Goal: Transaction & Acquisition: Download file/media

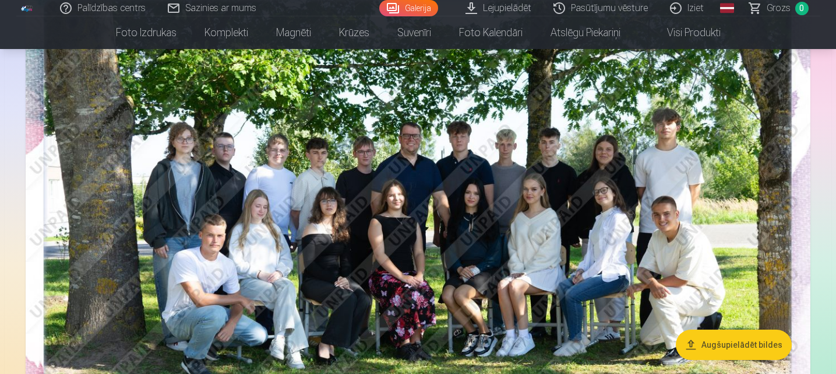
scroll to position [147, 0]
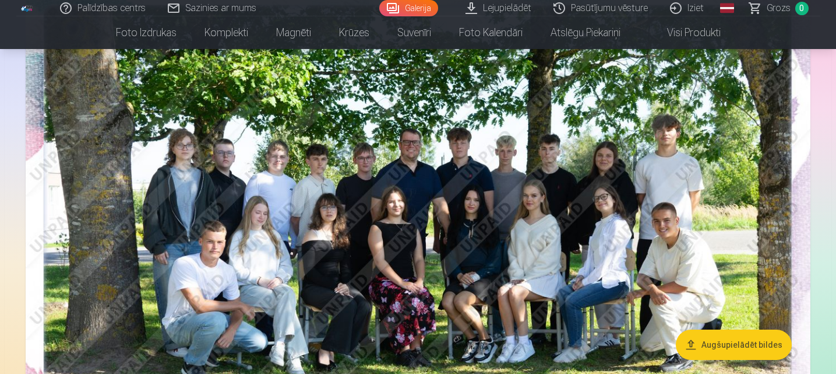
click at [422, 205] on img at bounding box center [418, 243] width 785 height 524
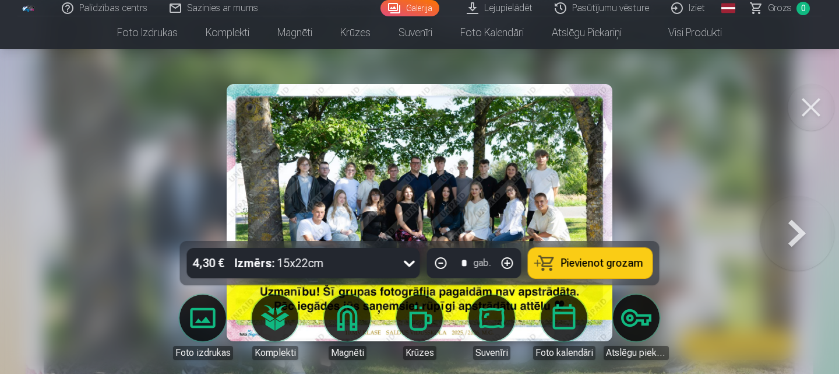
click at [409, 268] on icon at bounding box center [409, 263] width 19 height 19
click at [501, 125] on img at bounding box center [419, 212] width 385 height 257
drag, startPoint x: 501, startPoint y: 125, endPoint x: 807, endPoint y: 109, distance: 306.4
click at [807, 109] on button at bounding box center [811, 107] width 47 height 47
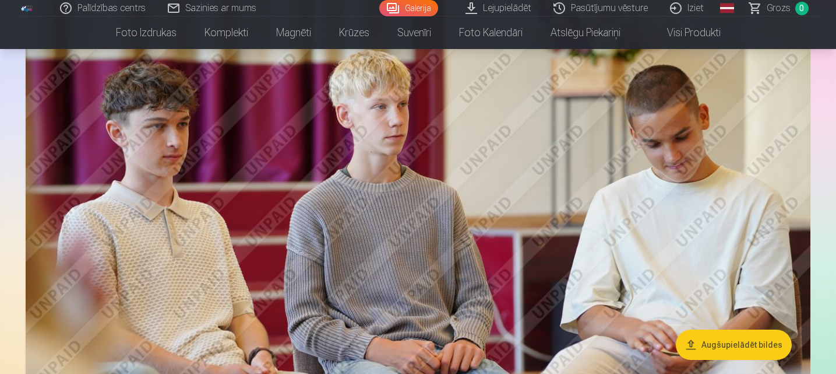
scroll to position [691, 0]
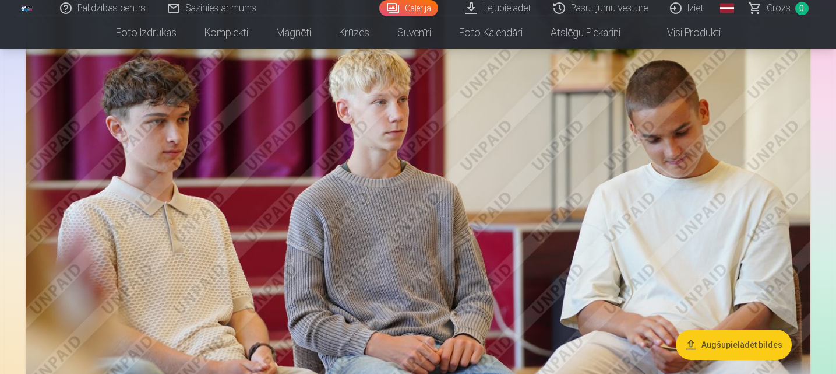
click at [697, 341] on button "Augšupielādēt bildes" at bounding box center [734, 344] width 116 height 30
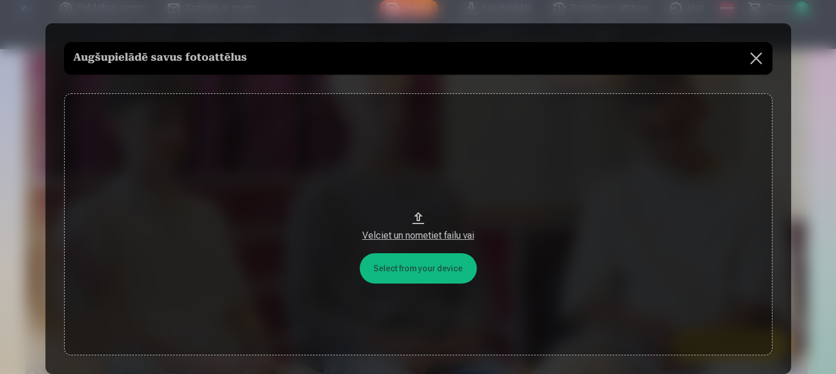
scroll to position [692, 0]
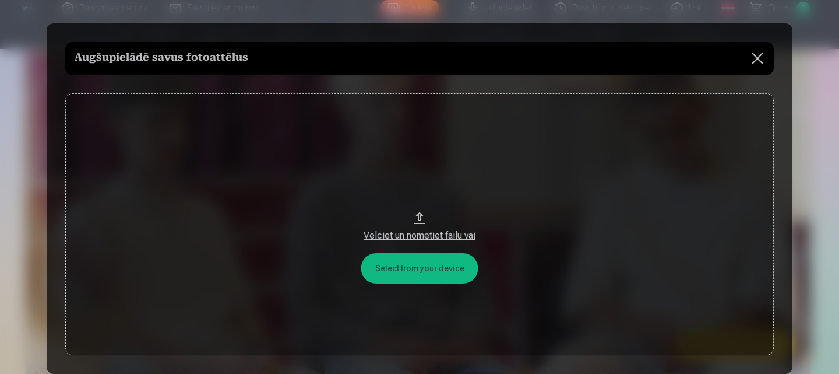
click at [754, 62] on button at bounding box center [757, 58] width 33 height 33
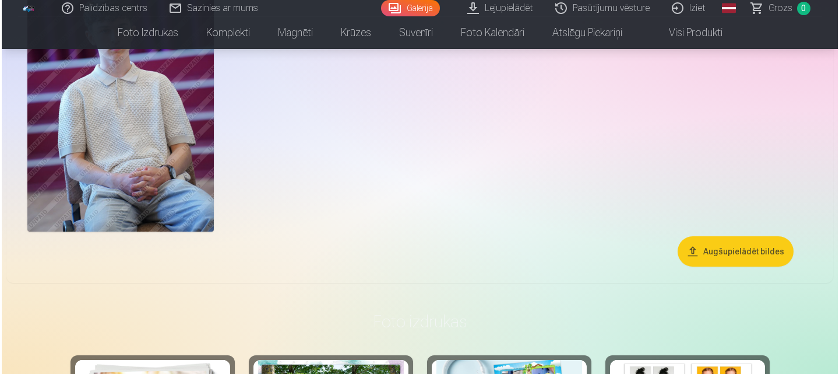
scroll to position [1608, 0]
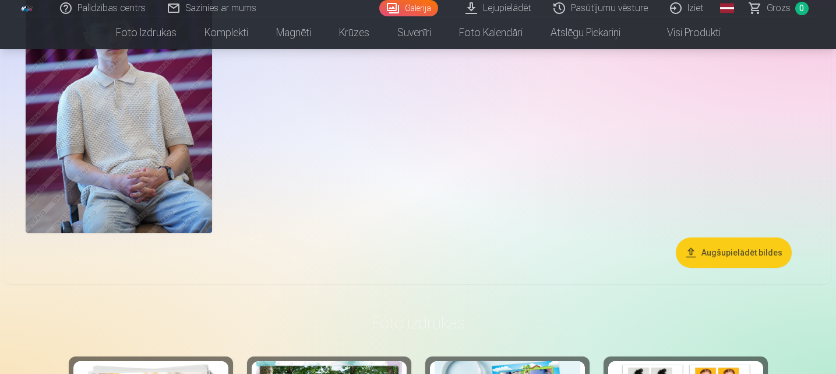
drag, startPoint x: 197, startPoint y: 159, endPoint x: 270, endPoint y: 109, distance: 88.4
click at [184, 143] on img at bounding box center [119, 93] width 186 height 280
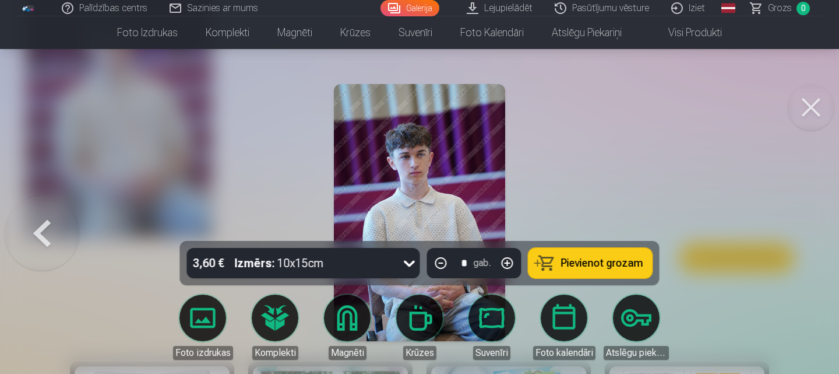
click at [561, 157] on div at bounding box center [419, 187] width 839 height 374
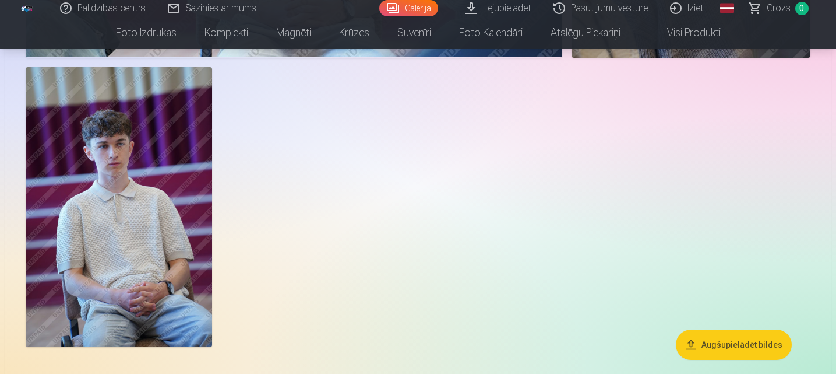
scroll to position [1494, 0]
click at [175, 178] on img at bounding box center [119, 208] width 186 height 280
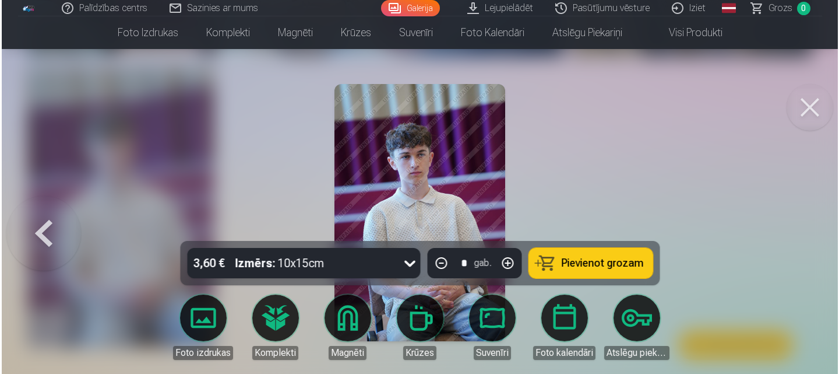
scroll to position [1498, 0]
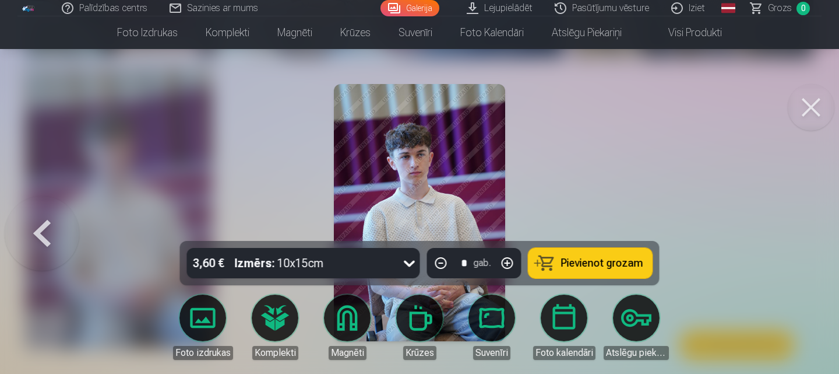
click at [492, 11] on link "Lejupielādēt" at bounding box center [500, 8] width 88 height 16
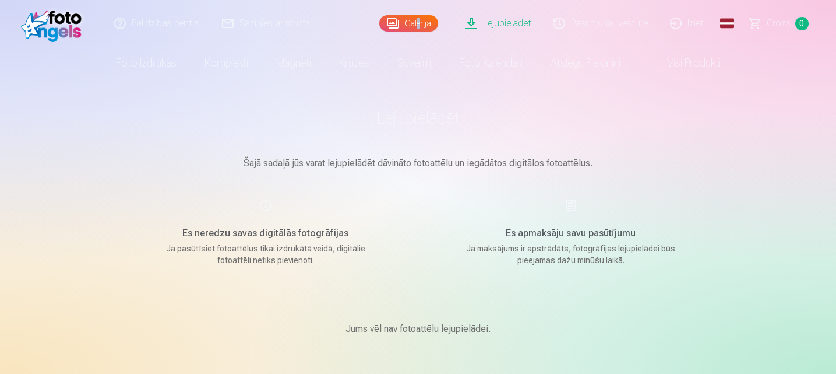
click at [421, 31] on div "Galerija" at bounding box center [411, 23] width 64 height 47
click at [401, 22] on link "Galerija" at bounding box center [408, 23] width 59 height 16
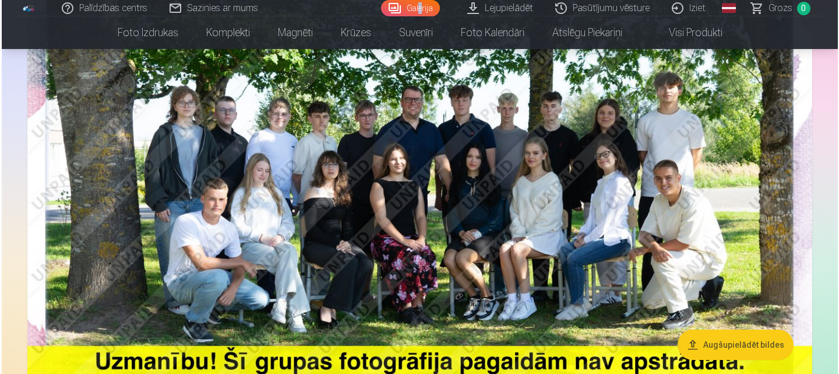
scroll to position [189, 0]
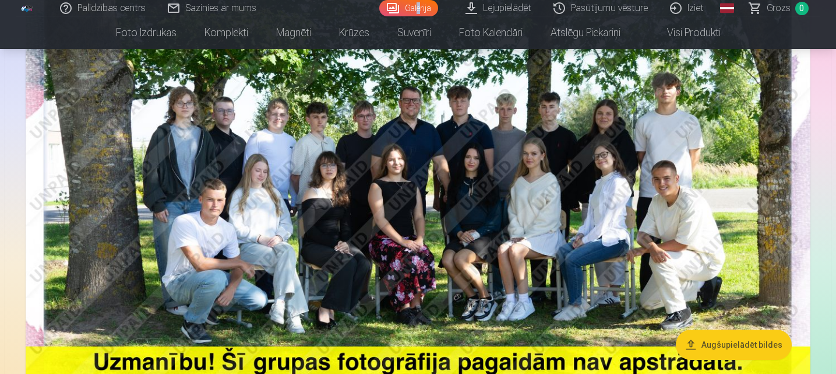
drag, startPoint x: 324, startPoint y: 229, endPoint x: 258, endPoint y: 221, distance: 66.4
click at [258, 221] on img at bounding box center [418, 201] width 785 height 524
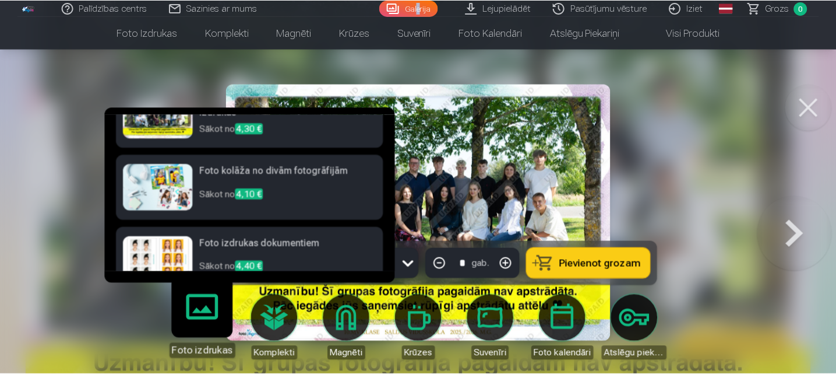
scroll to position [202, 0]
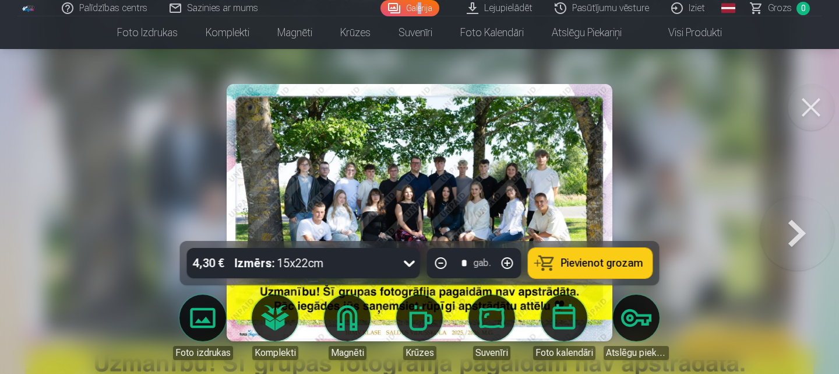
click at [501, 206] on img at bounding box center [419, 212] width 385 height 257
click at [804, 112] on button at bounding box center [811, 107] width 47 height 47
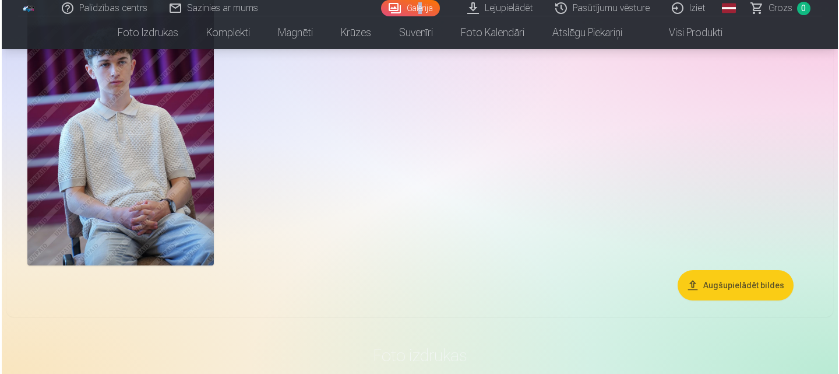
scroll to position [1580, 0]
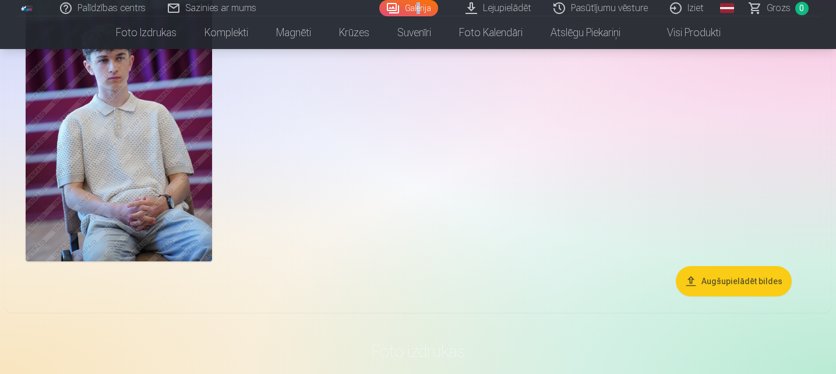
click at [181, 196] on img at bounding box center [119, 121] width 186 height 280
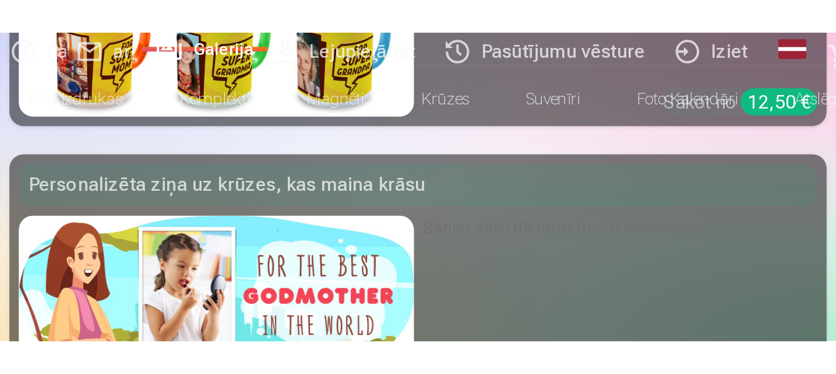
scroll to position [4231, 0]
